Goal: Navigation & Orientation: Find specific page/section

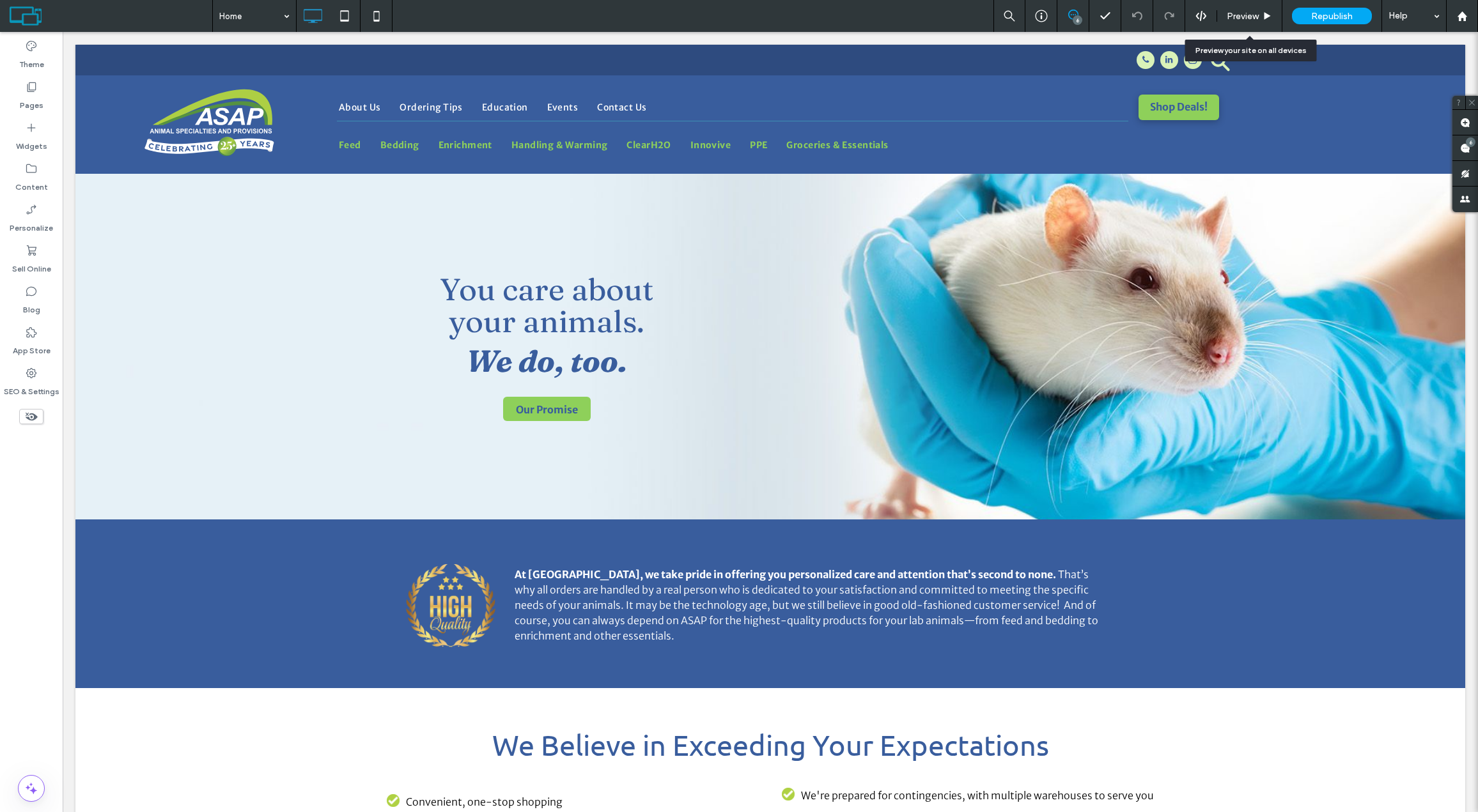
click at [1243, 16] on span "Preview" at bounding box center [1243, 16] width 32 height 11
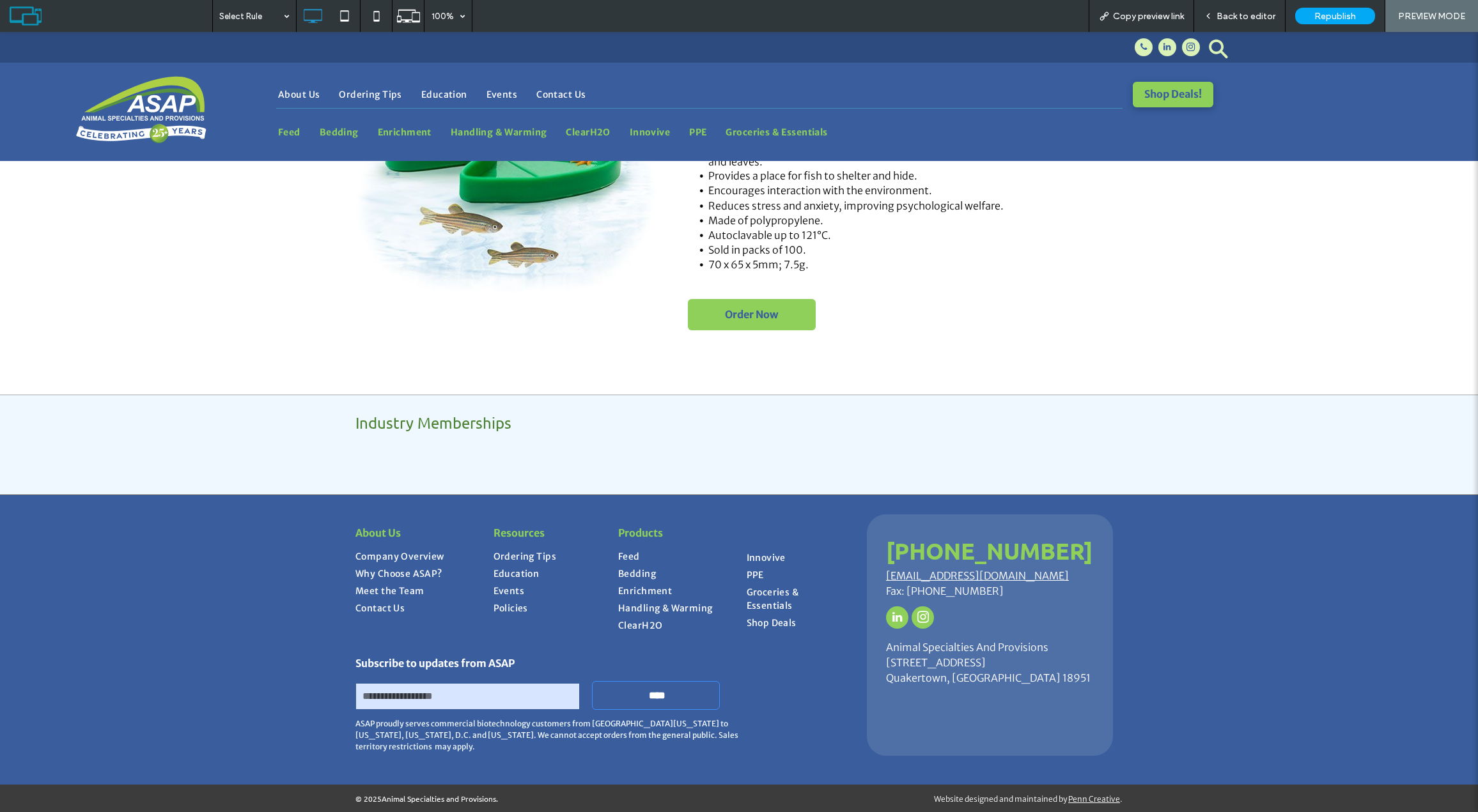
scroll to position [1687, 0]
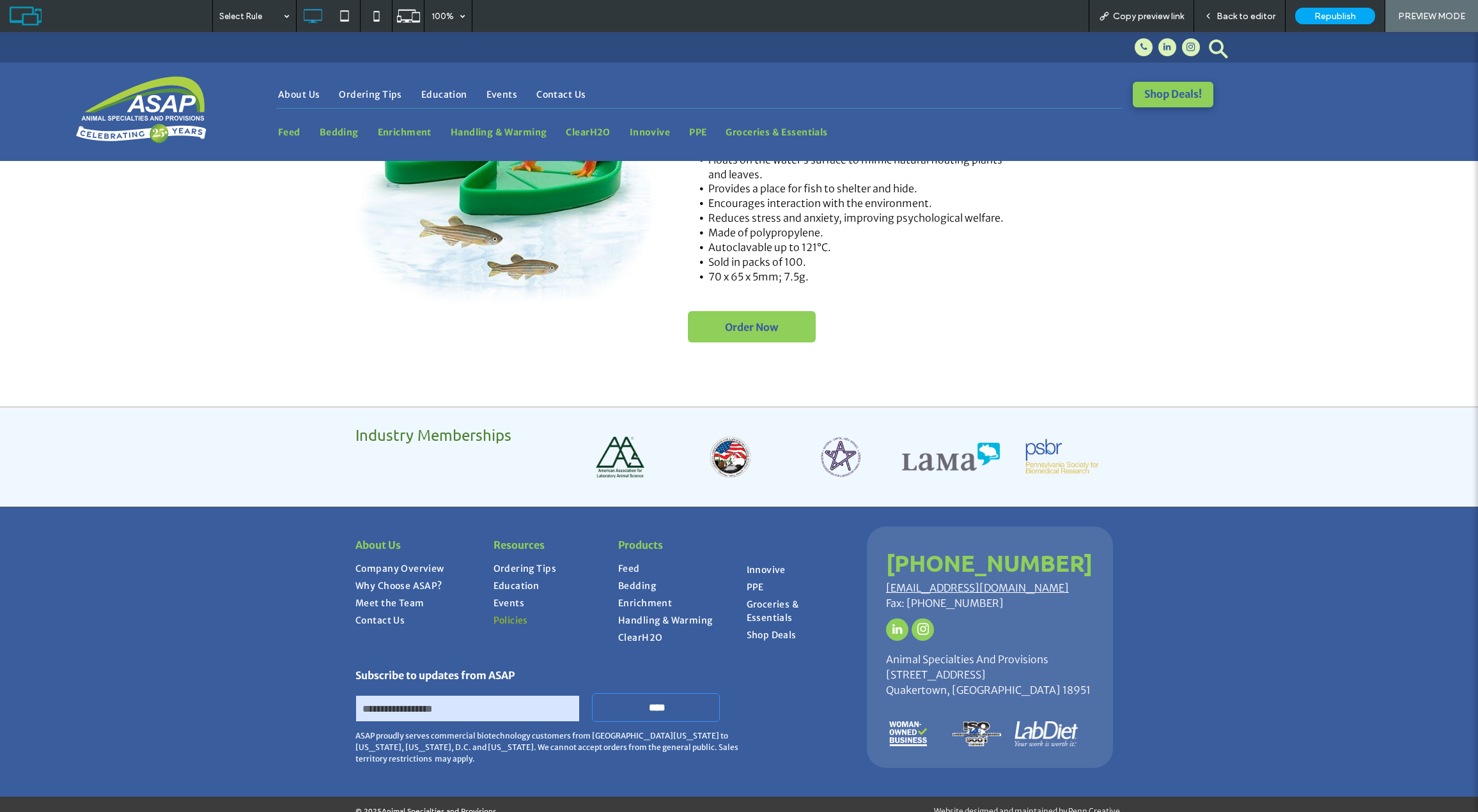
click at [505, 614] on span "Policies" at bounding box center [511, 620] width 35 height 13
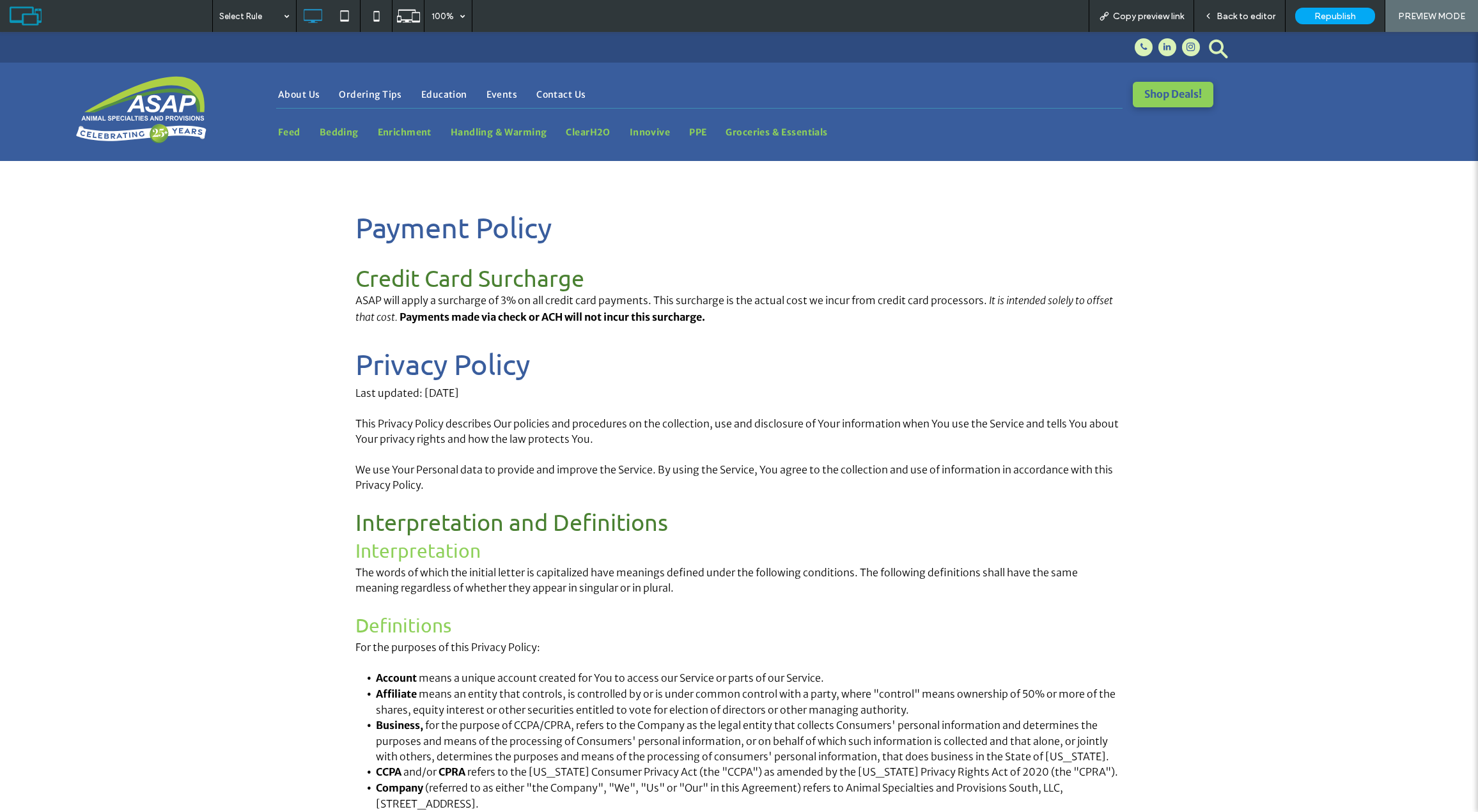
click at [1240, 12] on span "Back to editor" at bounding box center [1246, 16] width 59 height 11
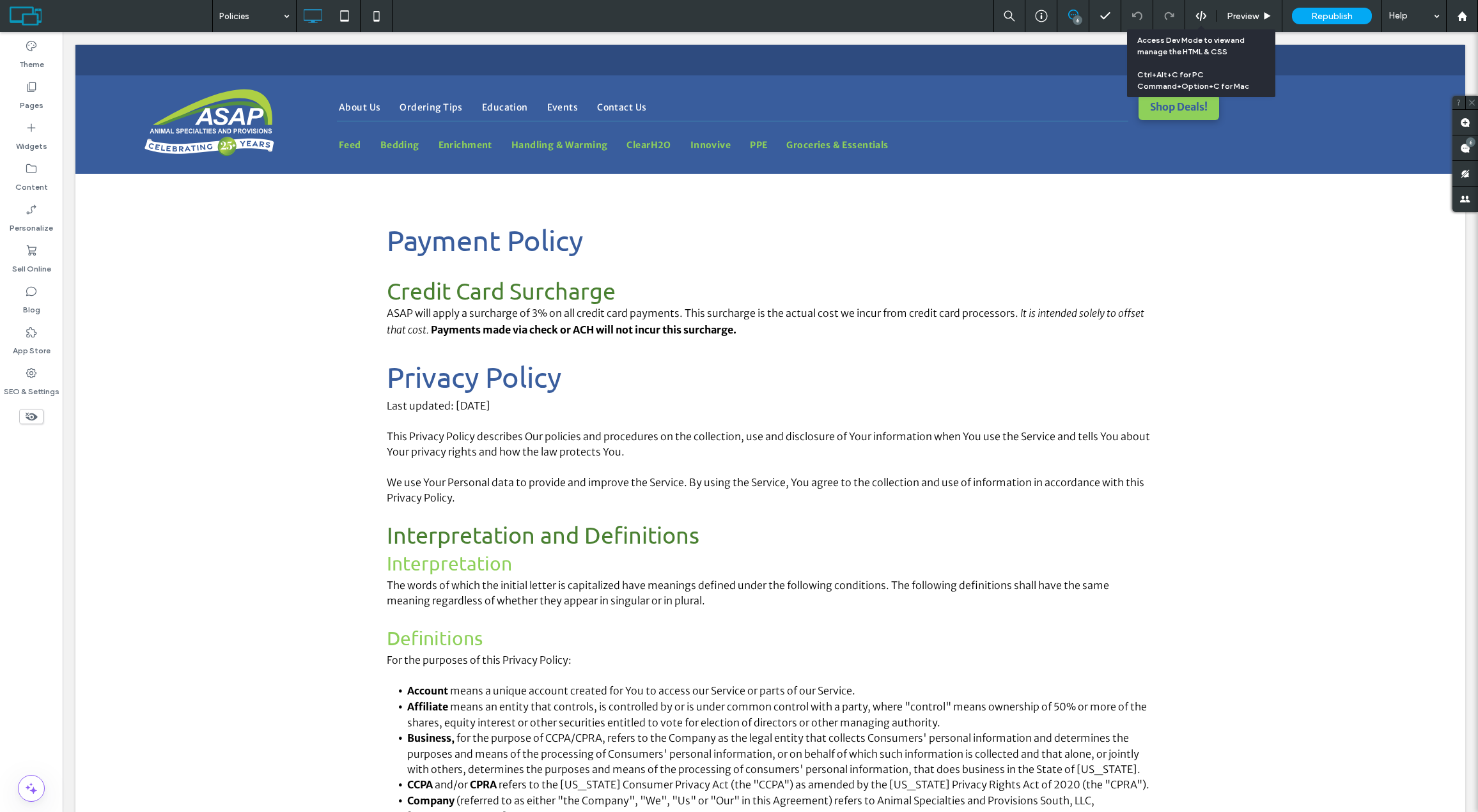
click at [1200, 14] on icon at bounding box center [1200, 15] width 12 height 12
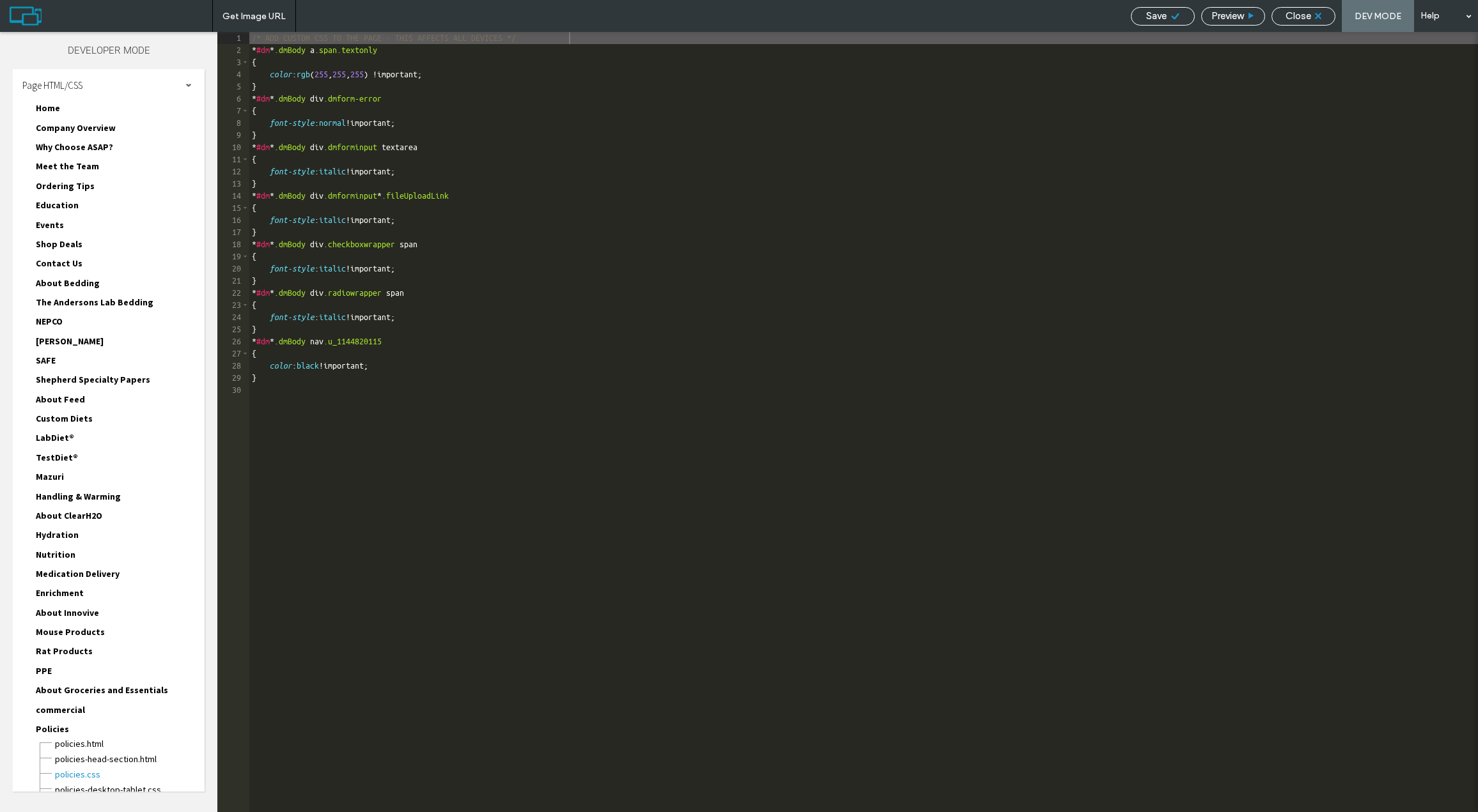
click at [1227, 15] on span "Preview" at bounding box center [1227, 15] width 32 height 12
click at [1300, 15] on span "Close" at bounding box center [1298, 15] width 26 height 12
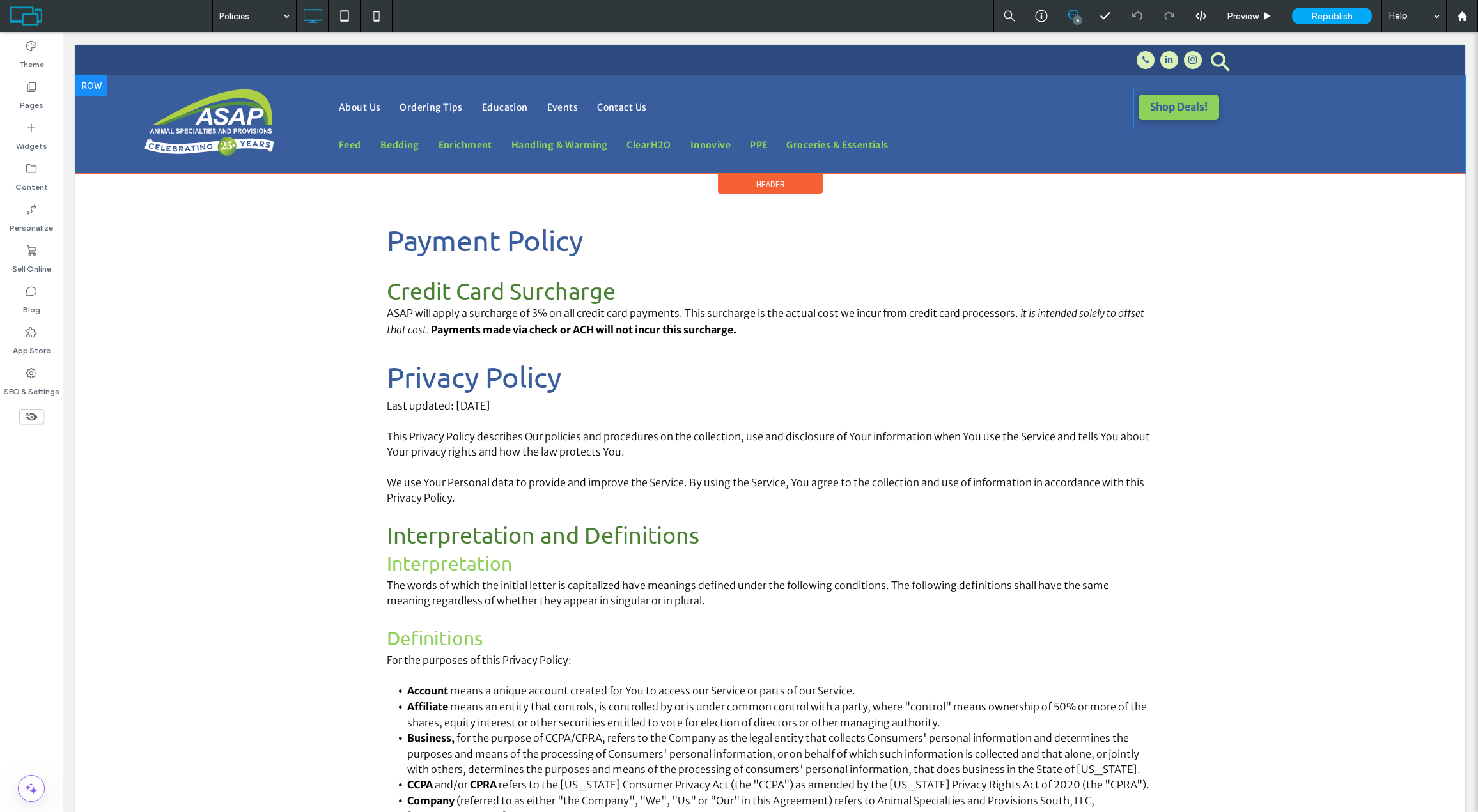
scroll to position [3, 0]
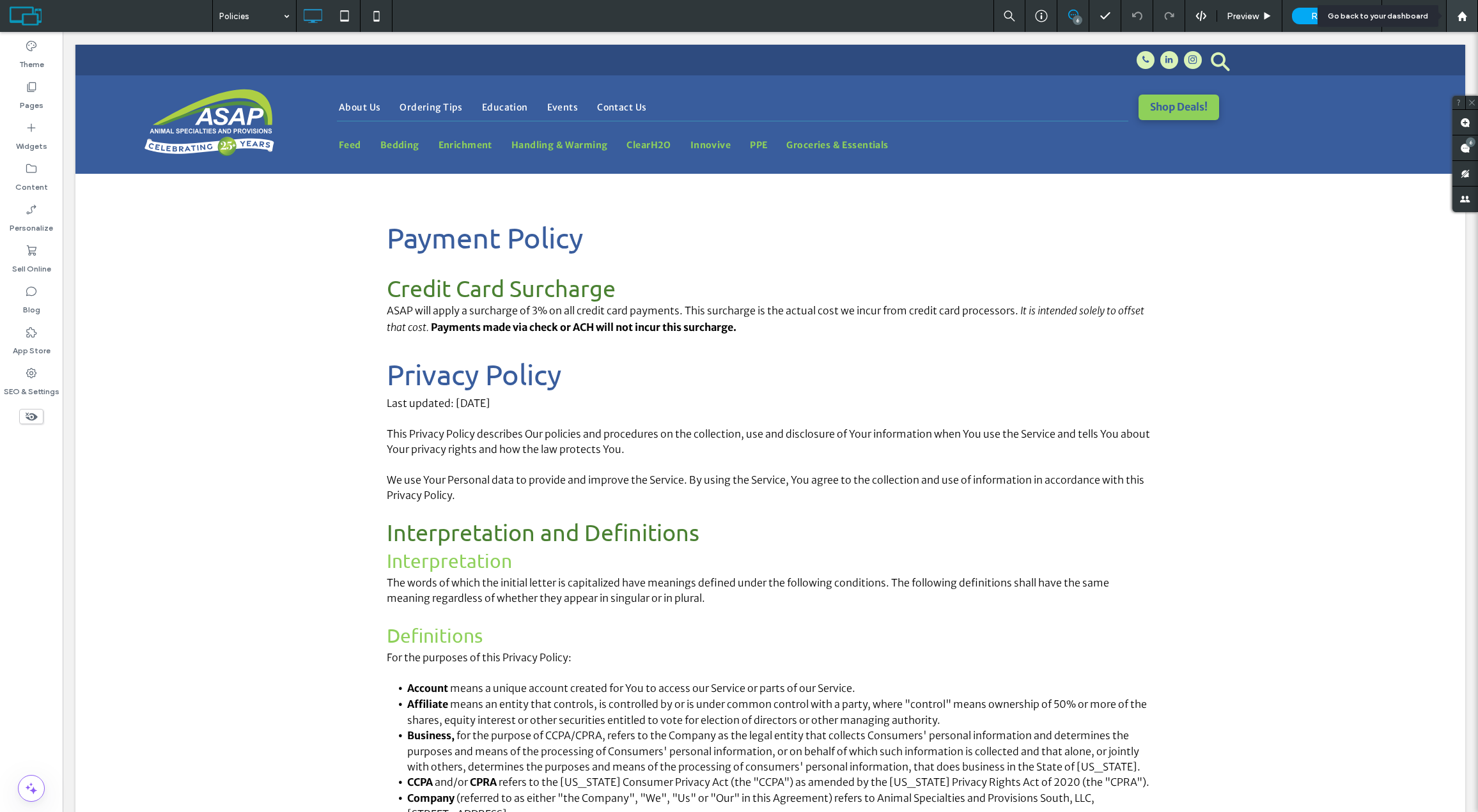
click at [1461, 15] on use at bounding box center [1461, 15] width 10 height 10
